Goal: Task Accomplishment & Management: Manage account settings

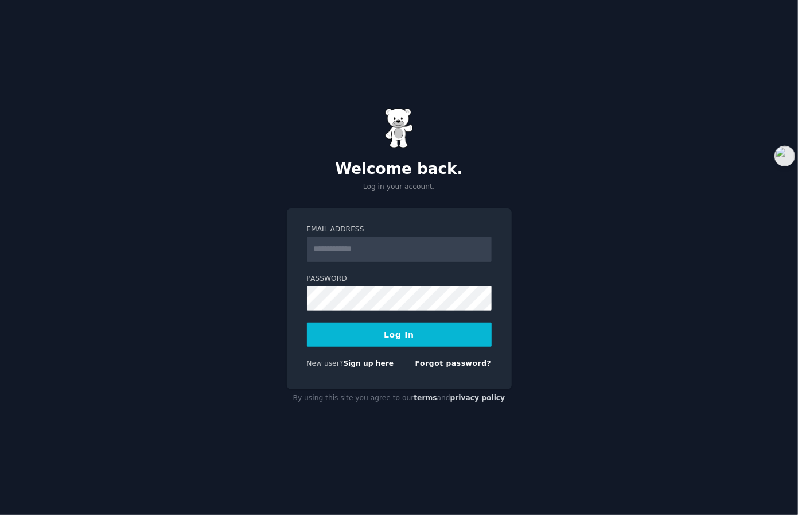
type input "**********"
click at [401, 325] on button "Log In" at bounding box center [399, 335] width 185 height 24
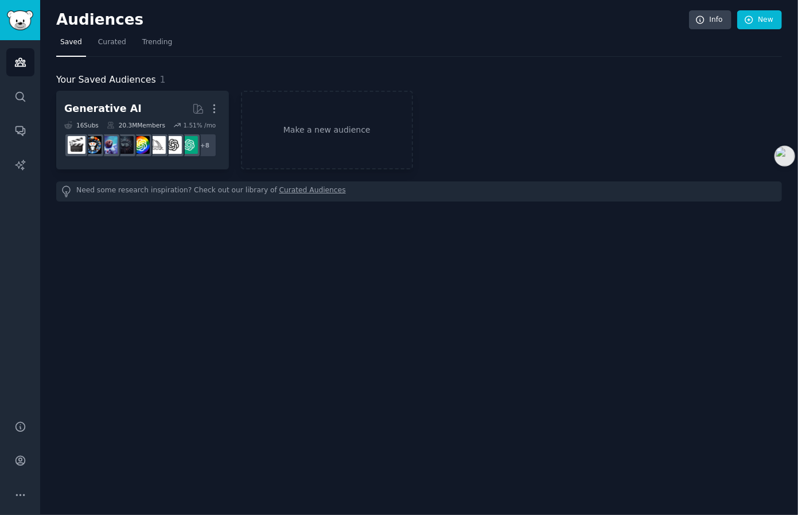
click at [500, 73] on div "Your Saved Audiences 1" at bounding box center [419, 80] width 726 height 14
click at [15, 94] on icon "Sidebar" at bounding box center [20, 97] width 12 height 12
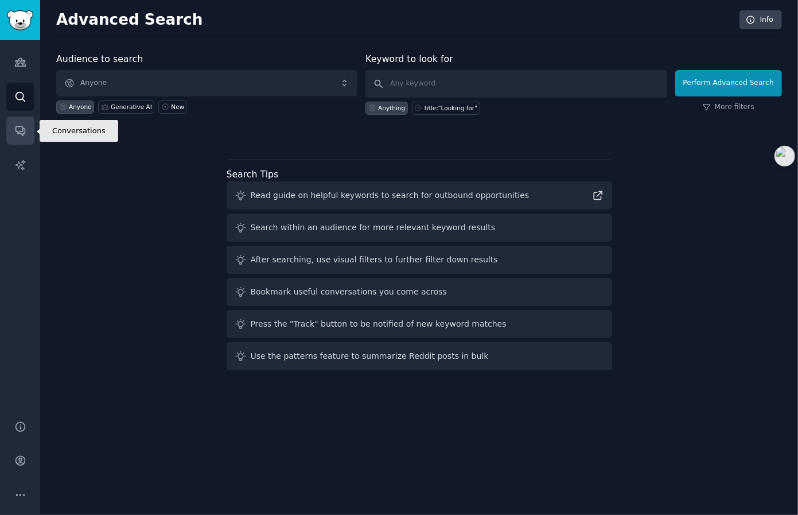
click at [22, 129] on icon "Sidebar" at bounding box center [19, 131] width 9 height 9
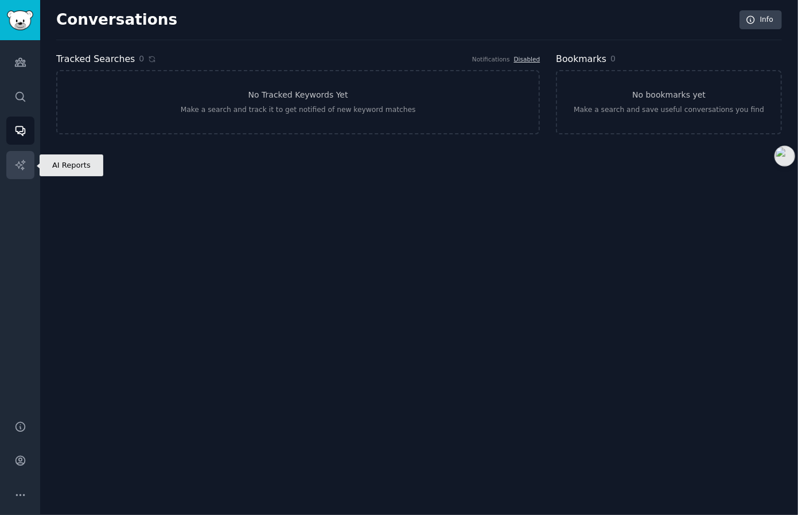
click at [24, 169] on icon "Sidebar" at bounding box center [20, 165] width 12 height 12
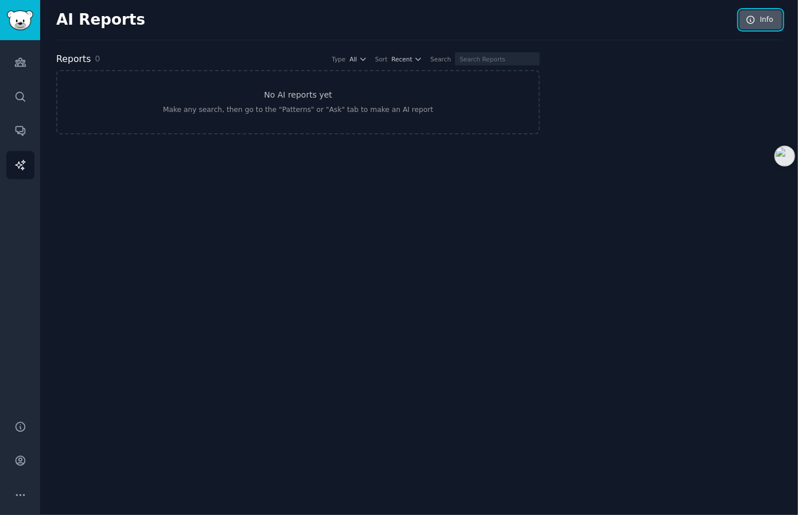
click at [770, 24] on link "Info" at bounding box center [761, 20] width 42 height 20
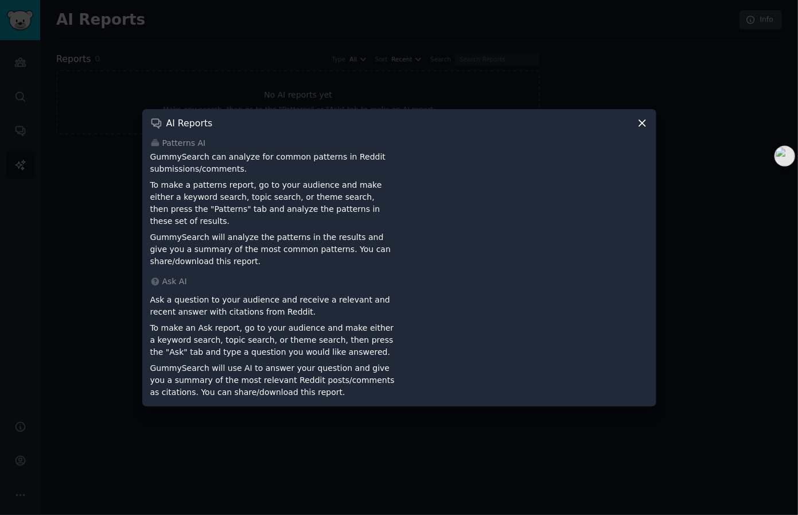
click at [642, 123] on icon at bounding box center [642, 123] width 6 height 6
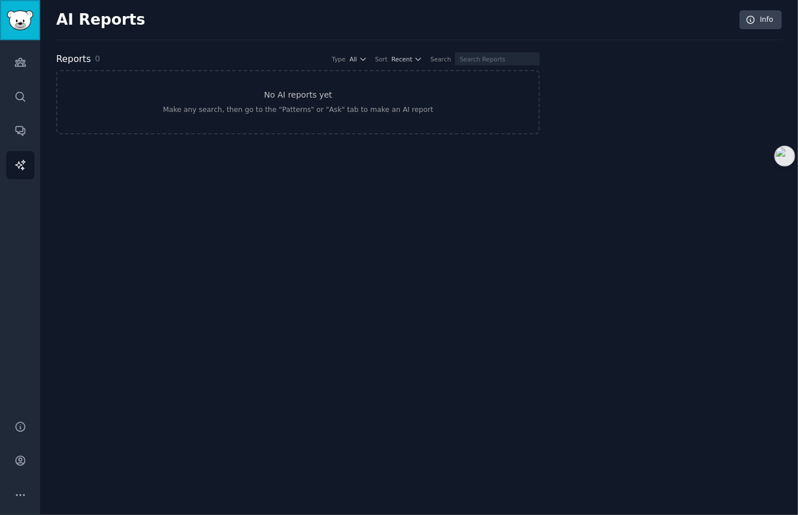
click at [29, 10] on img "Sidebar" at bounding box center [20, 20] width 26 height 20
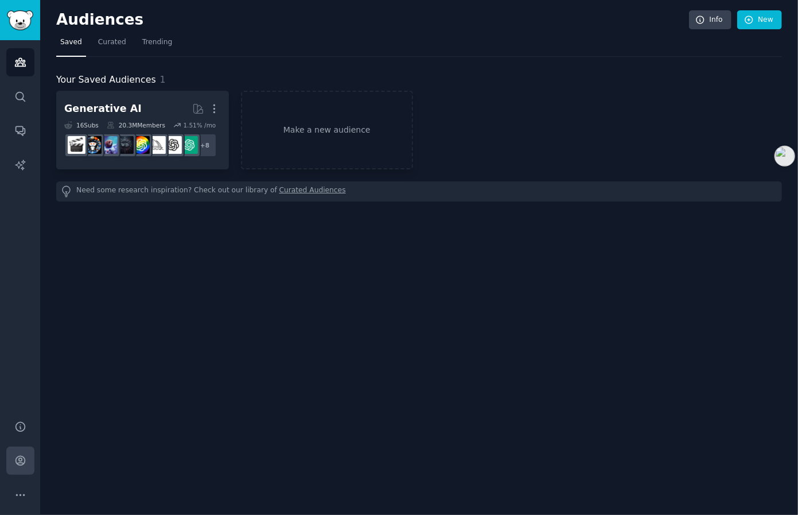
click at [26, 457] on link "Account" at bounding box center [20, 460] width 28 height 28
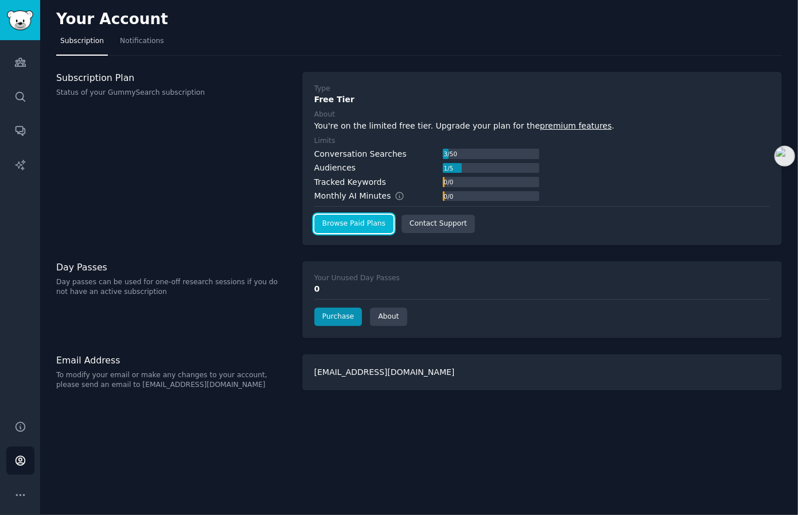
click at [351, 231] on link "Browse Paid Plans" at bounding box center [353, 224] width 79 height 18
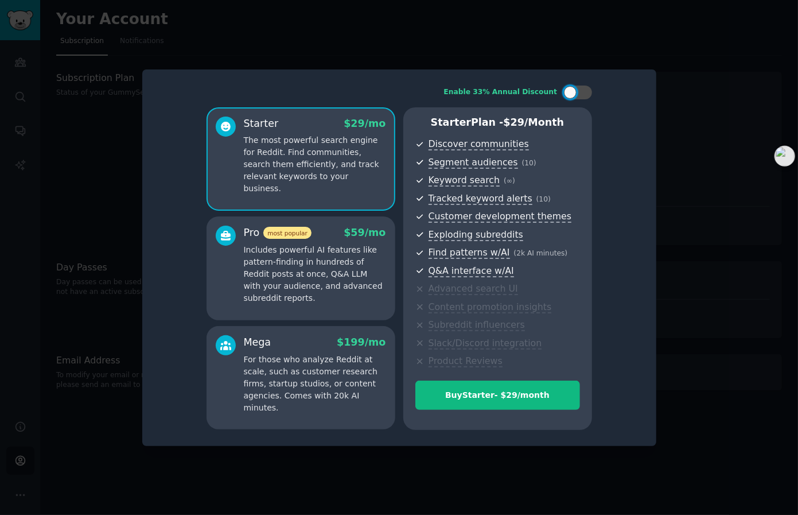
click at [674, 122] on div at bounding box center [399, 257] width 798 height 515
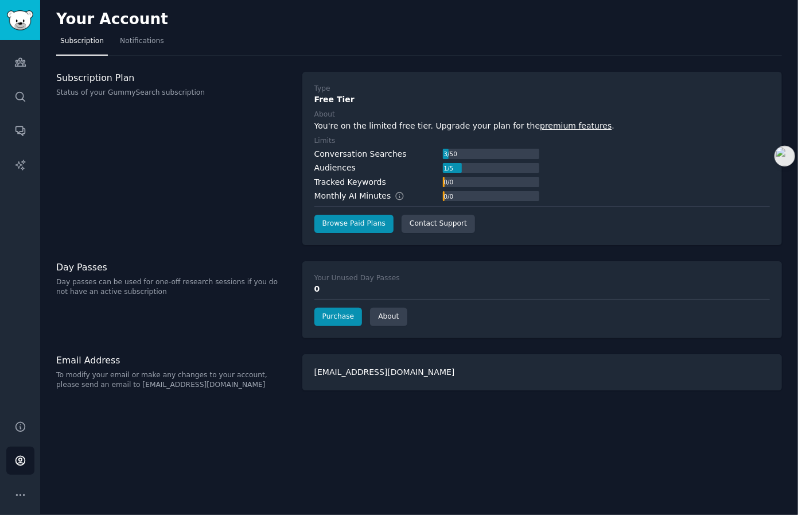
click at [448, 118] on label "About" at bounding box center [542, 115] width 456 height 10
click at [564, 346] on div "Your Account Subscription Notifications Subscription Plan Status of your GummyS…" at bounding box center [419, 257] width 758 height 515
click at [562, 309] on div "Purchase About" at bounding box center [542, 317] width 456 height 18
click at [562, 308] on div "Purchase About" at bounding box center [542, 317] width 456 height 18
click at [603, 72] on div "Type Free Tier About You're on the limited free tier. Upgrade your plan for the…" at bounding box center [542, 158] width 480 height 173
